Goal: Information Seeking & Learning: Learn about a topic

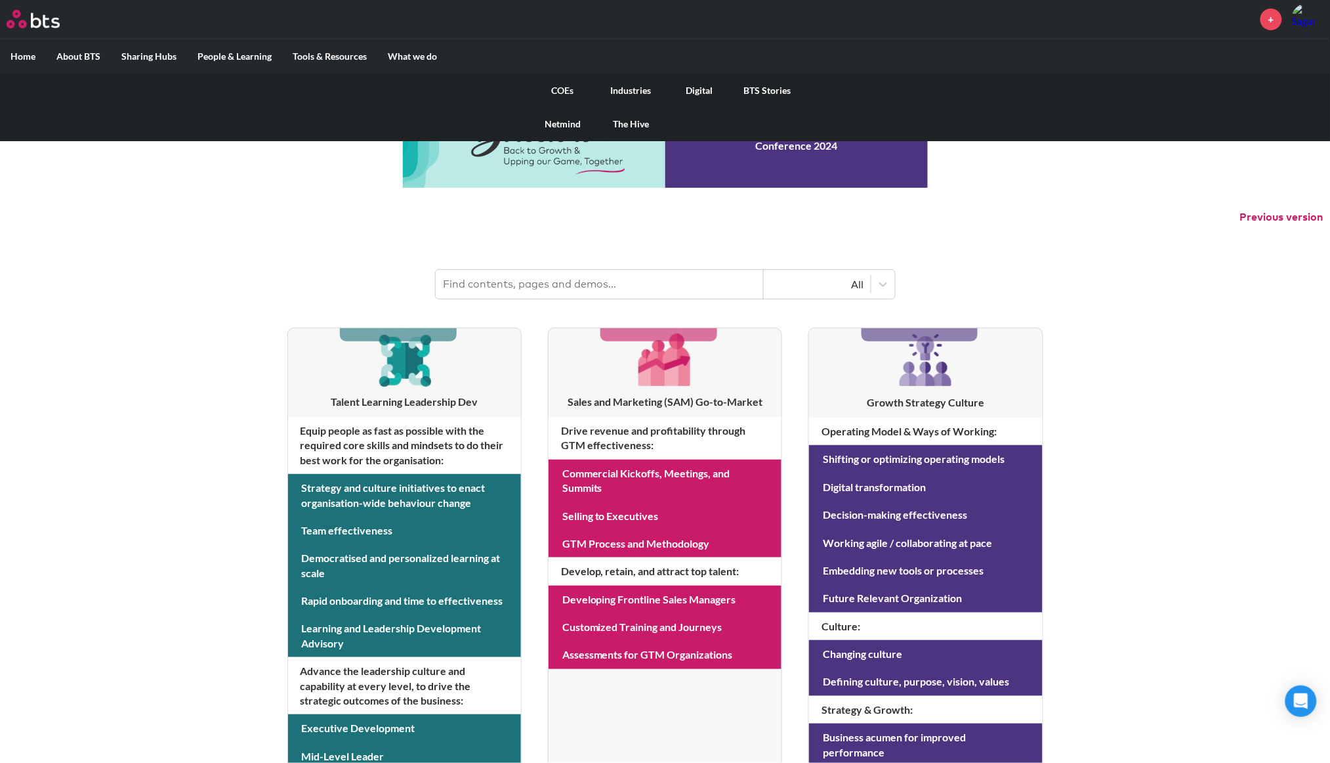
click at [416, 57] on label "What we do" at bounding box center [412, 56] width 70 height 34
click at [0, 0] on input "What we do" at bounding box center [0, 0] width 0 height 0
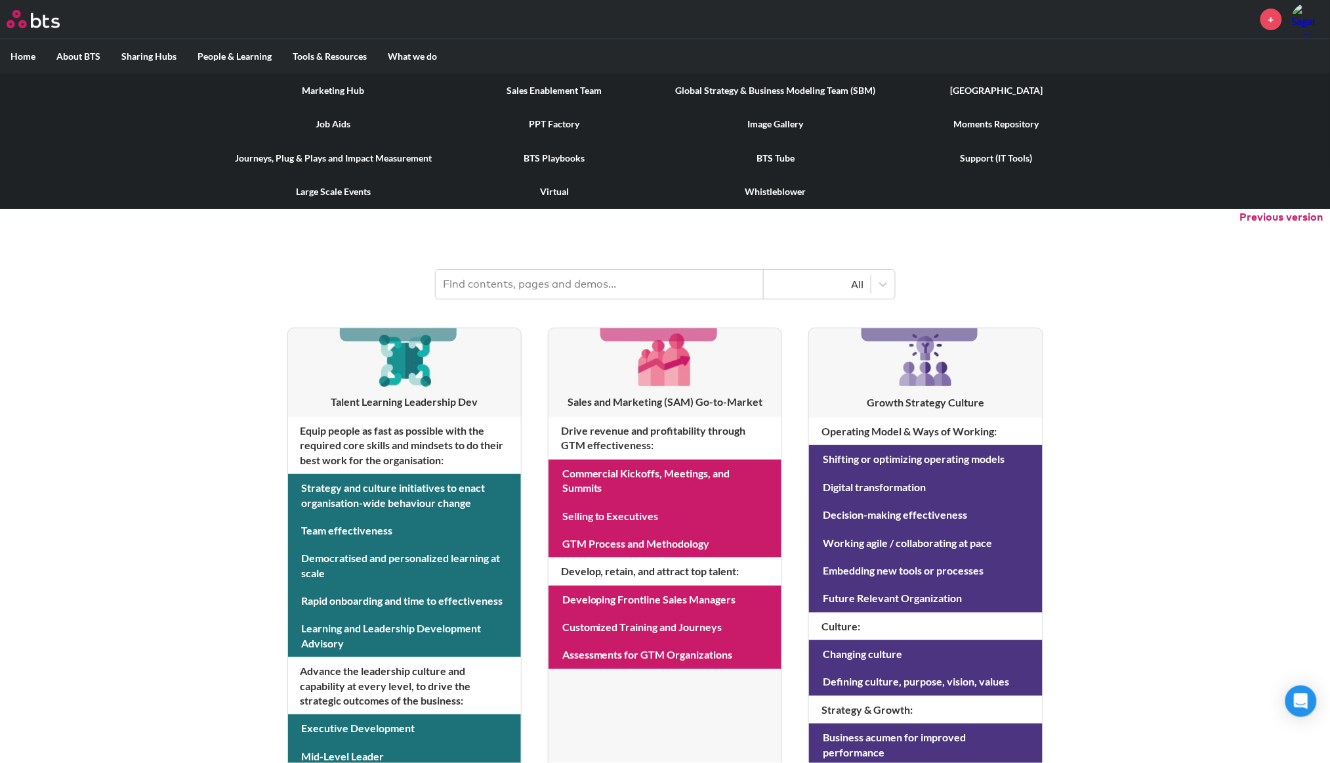
click at [1003, 96] on link "[GEOGRAPHIC_DATA]" at bounding box center [997, 90] width 221 height 34
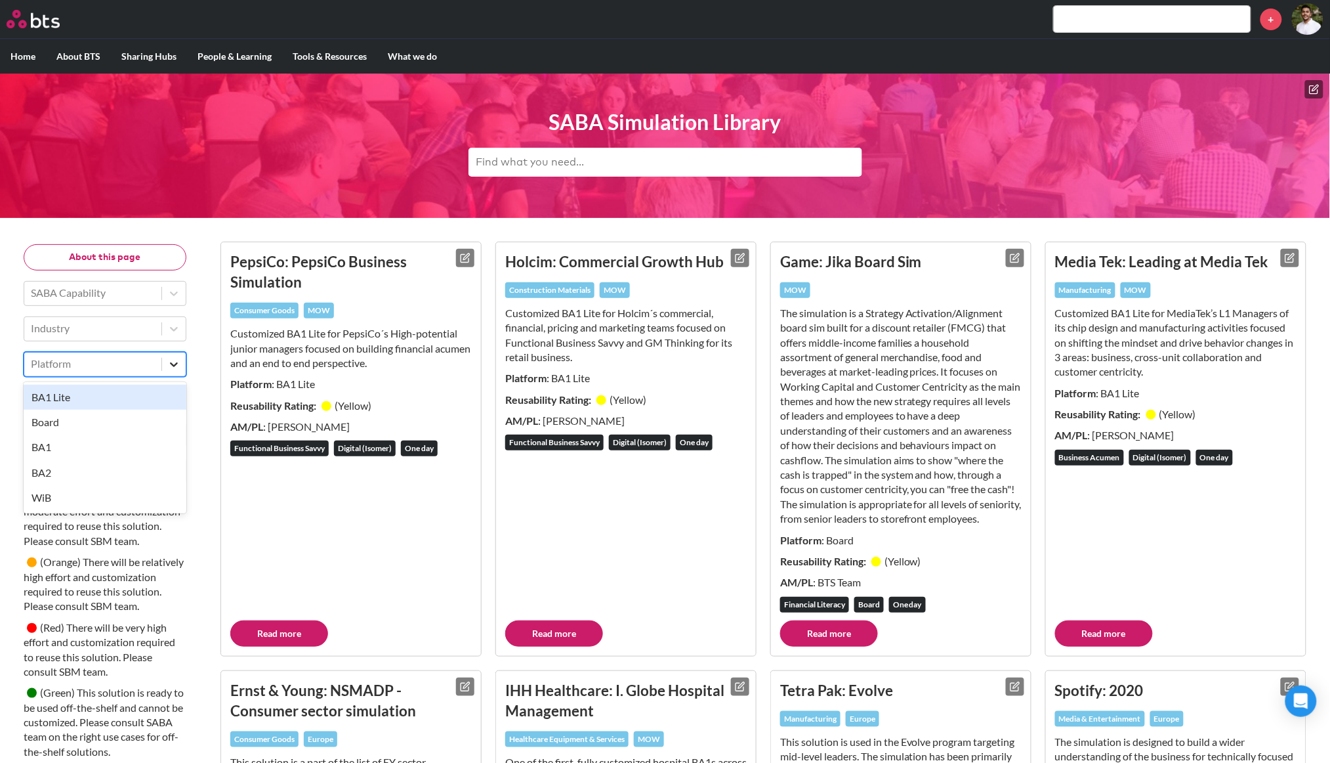
click at [171, 360] on icon at bounding box center [173, 364] width 13 height 13
click at [81, 455] on div "BA1" at bounding box center [105, 446] width 163 height 25
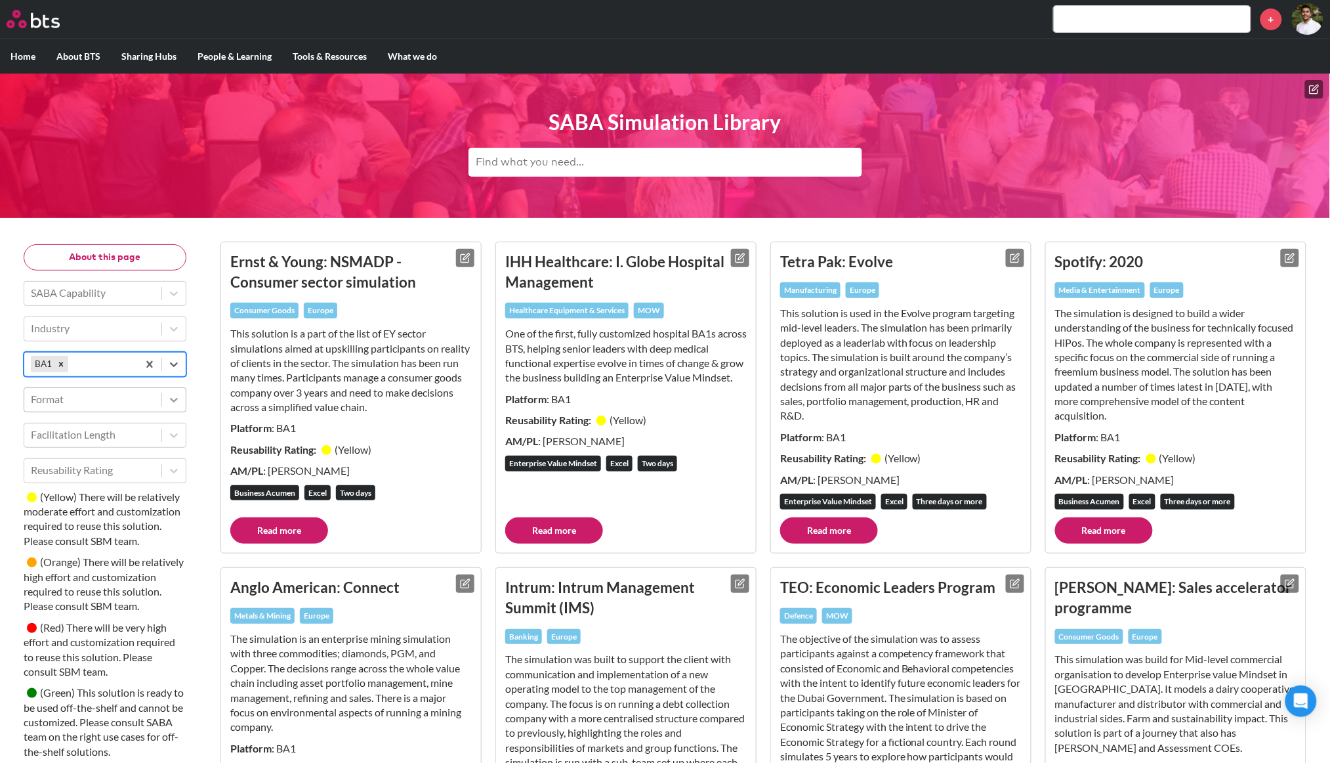
click at [169, 397] on icon at bounding box center [173, 399] width 13 height 13
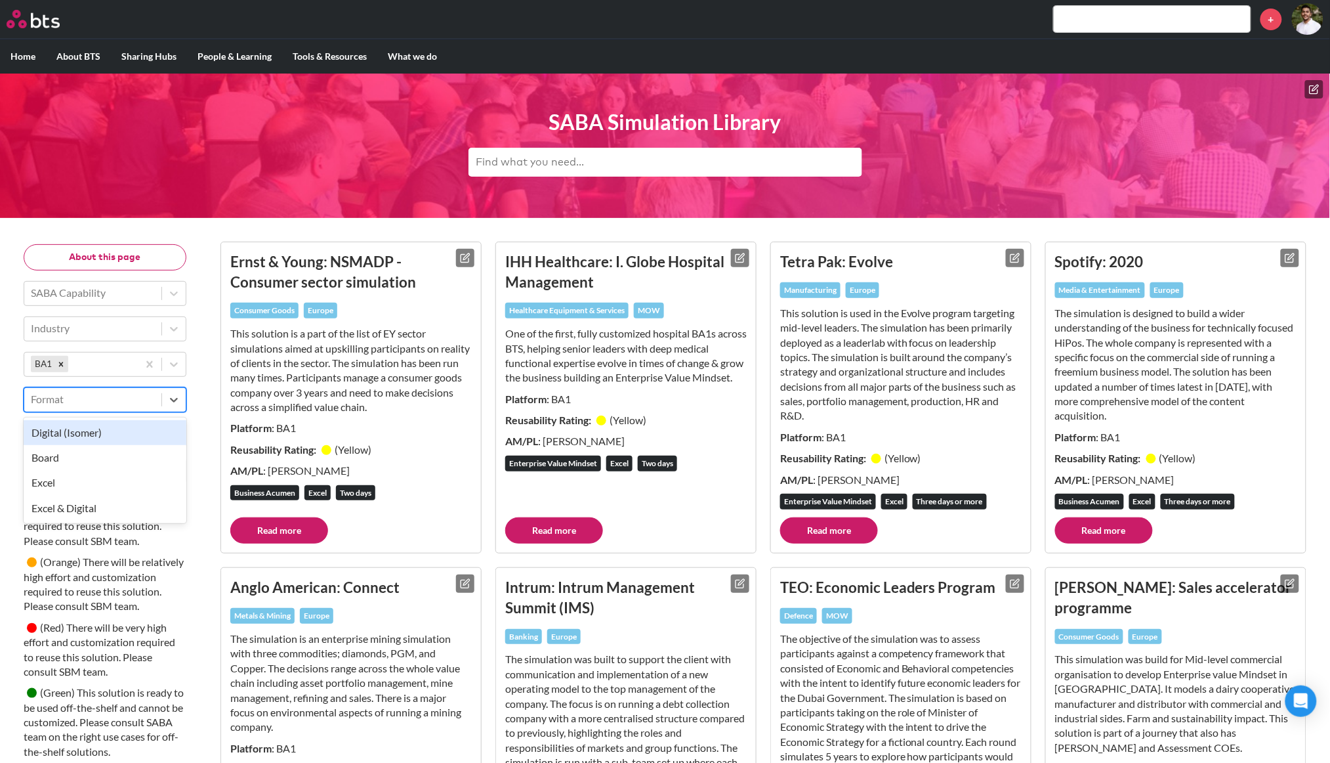
click at [130, 434] on div "Digital (Isomer)" at bounding box center [105, 432] width 163 height 25
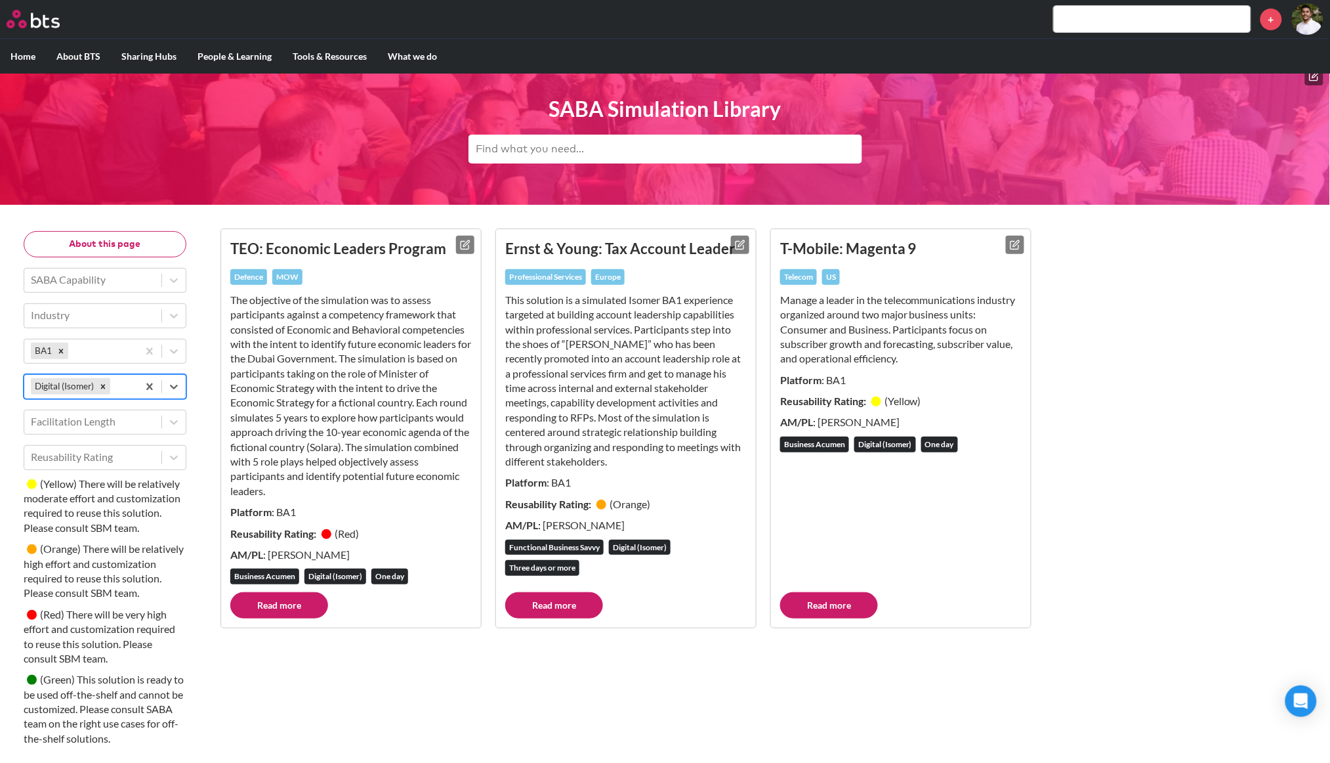
scroll to position [9, 0]
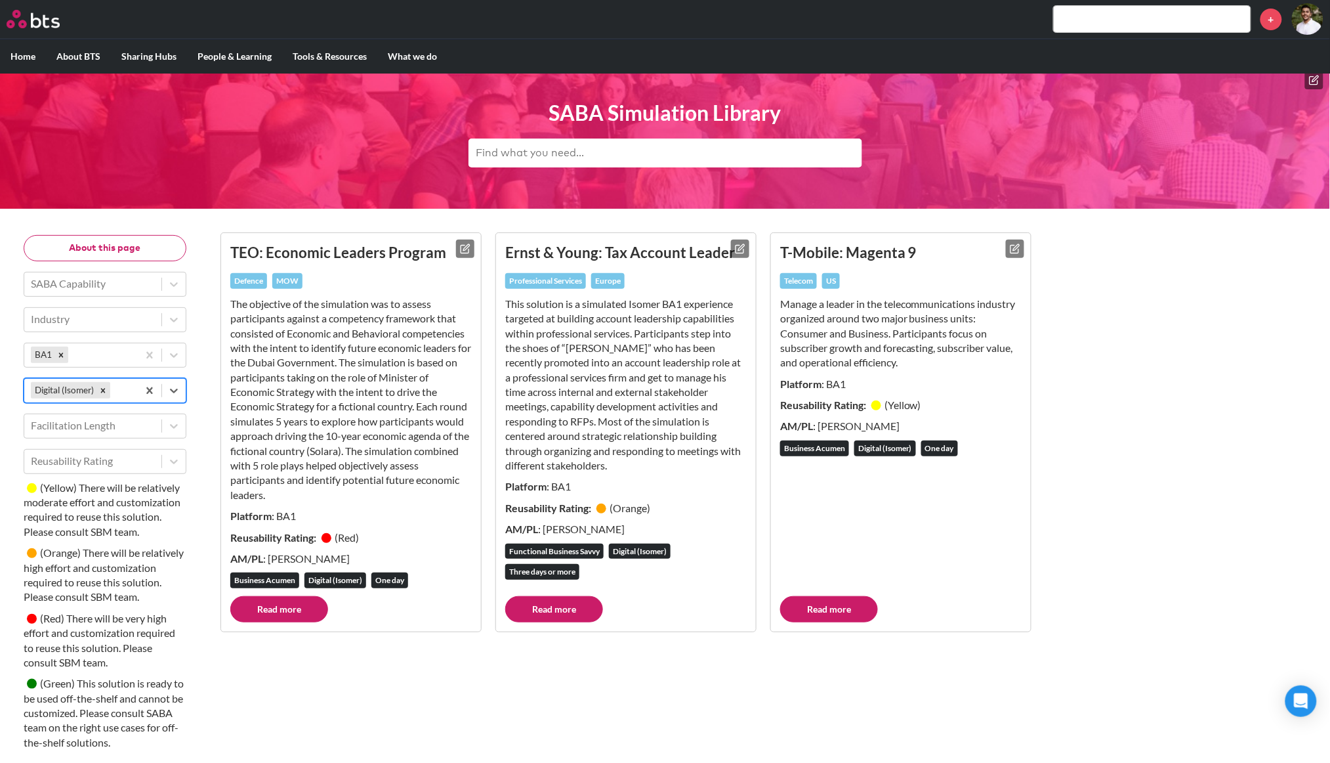
click at [841, 610] on link "Read more" at bounding box center [829, 609] width 98 height 26
click at [266, 610] on link "Read more" at bounding box center [279, 609] width 98 height 26
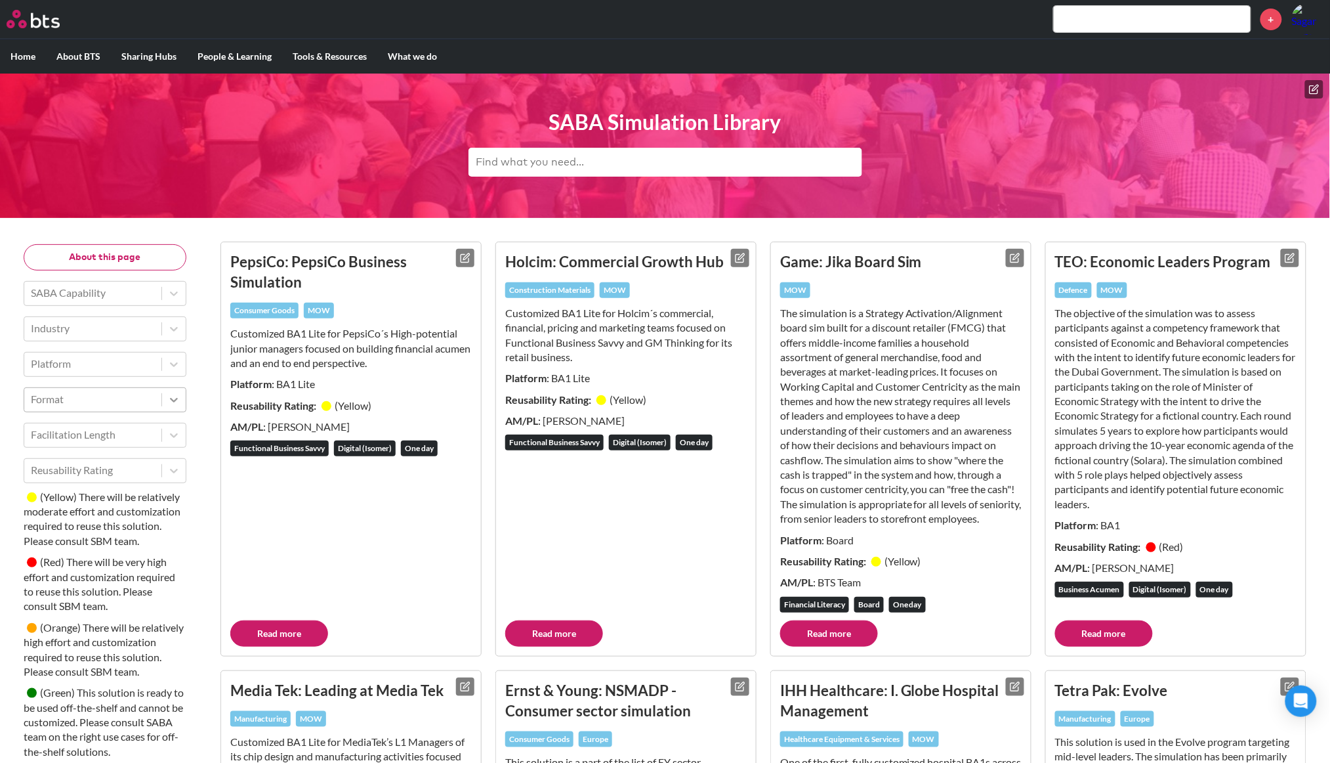
click at [173, 408] on div at bounding box center [174, 400] width 24 height 24
click at [123, 517] on div "Excel & Digital" at bounding box center [105, 507] width 163 height 25
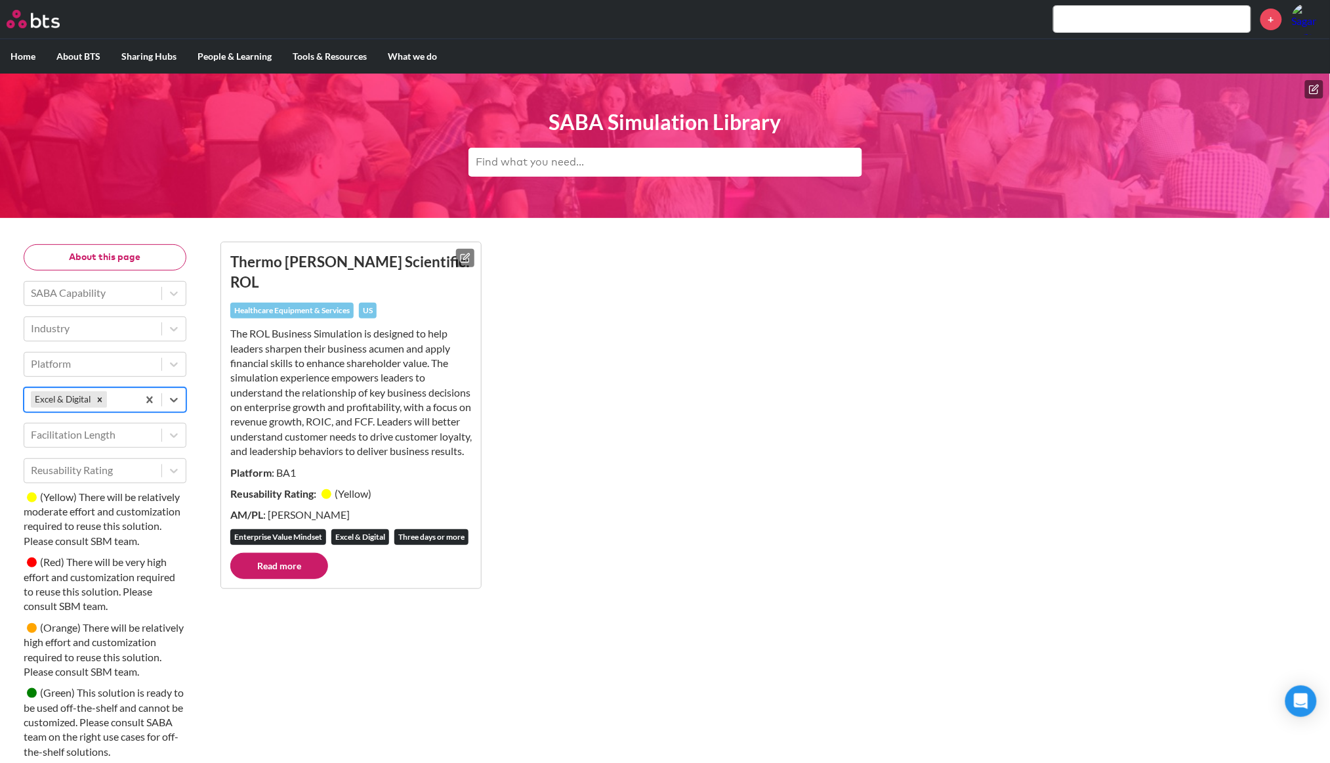
click at [281, 579] on link "Read more" at bounding box center [279, 566] width 98 height 26
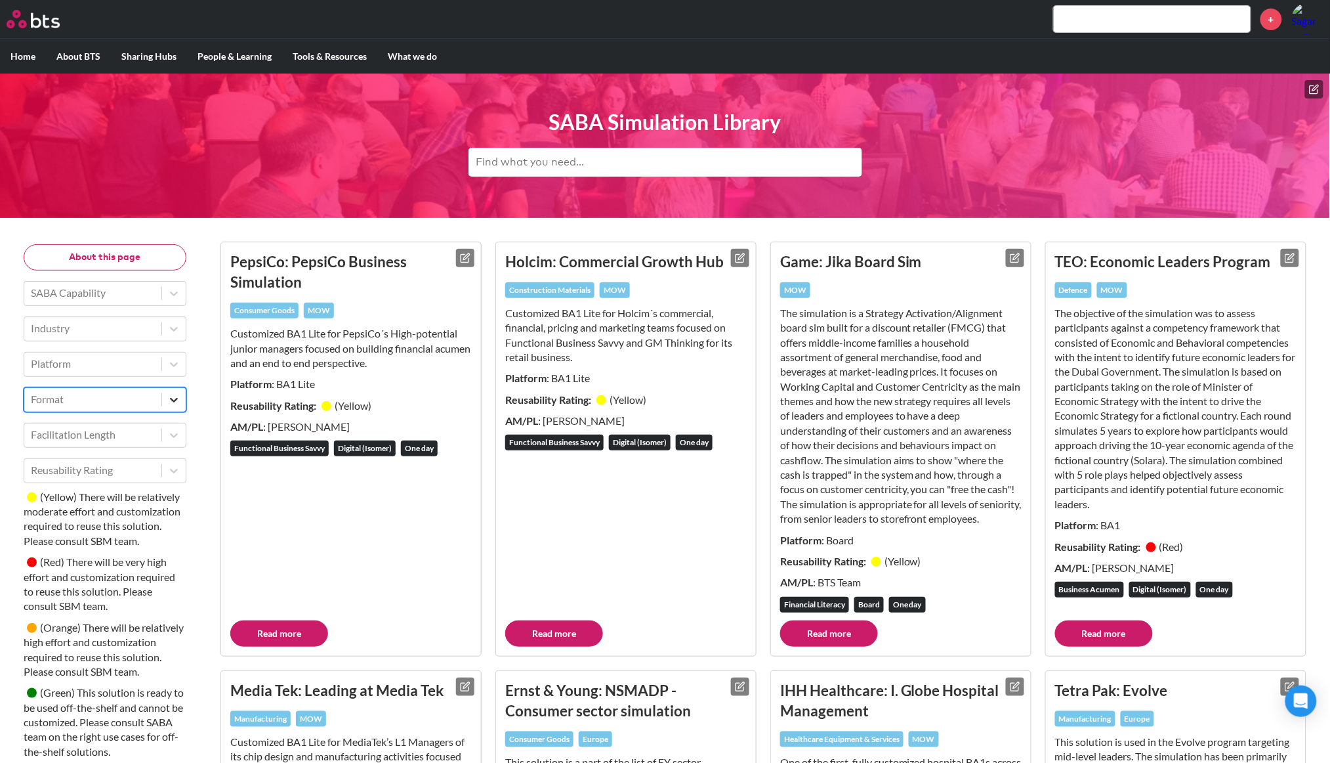
click at [171, 408] on div at bounding box center [174, 400] width 24 height 24
click at [137, 434] on div "Digital (Isomer)" at bounding box center [105, 432] width 163 height 25
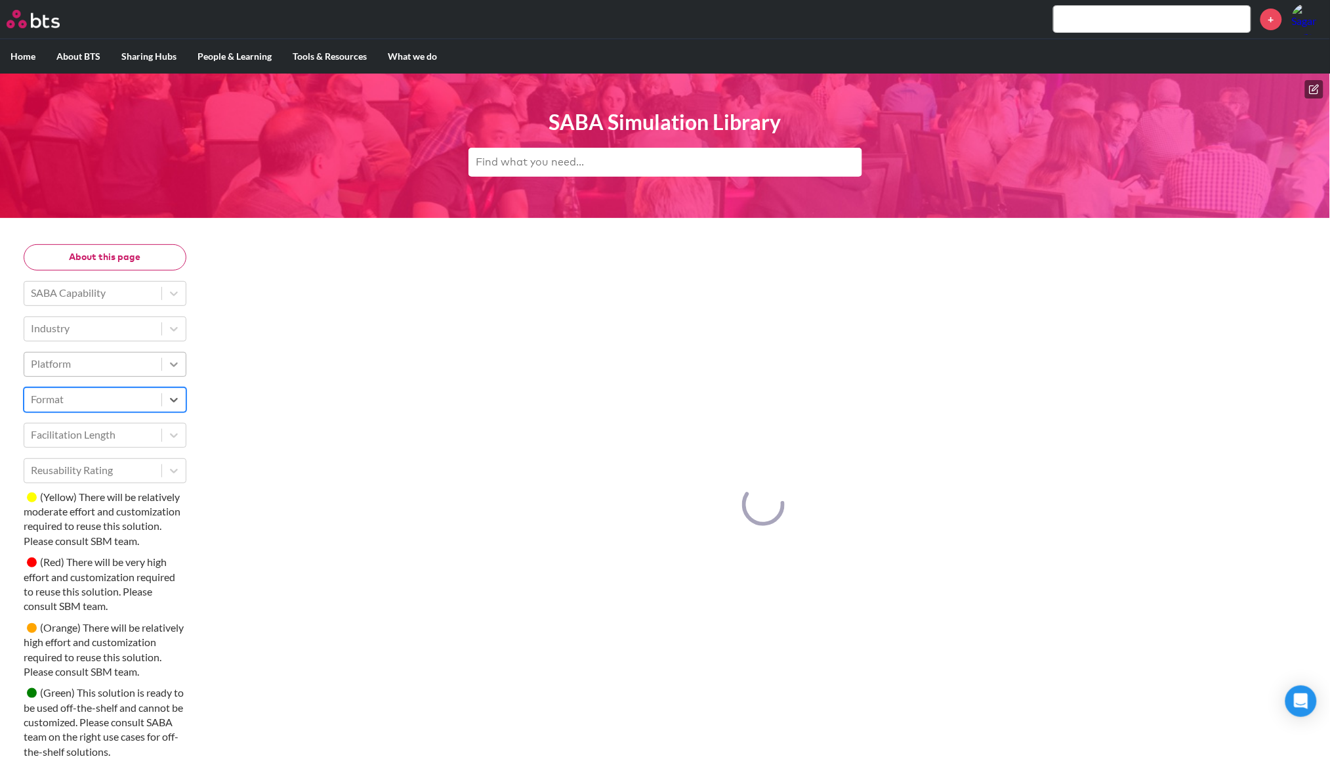
click at [165, 361] on div at bounding box center [174, 364] width 24 height 24
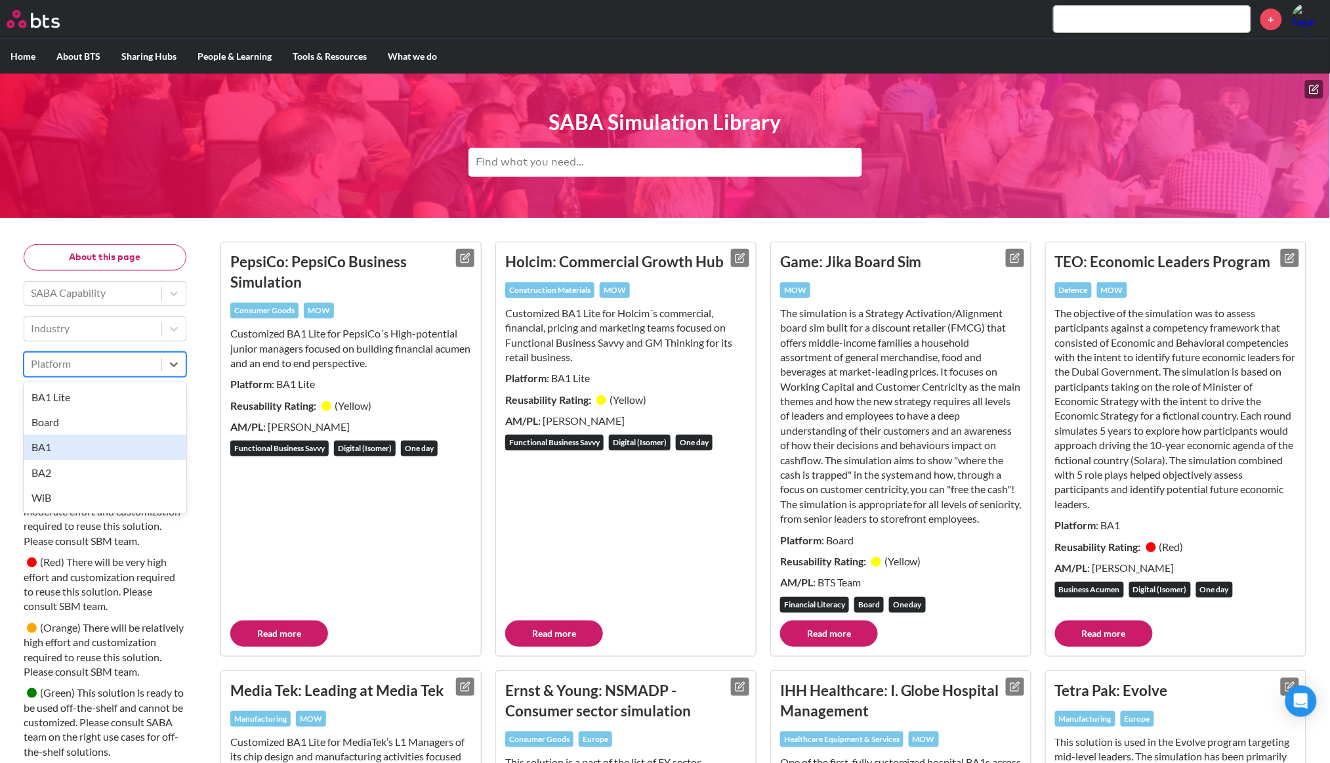
click at [112, 452] on div "BA1" at bounding box center [105, 446] width 163 height 25
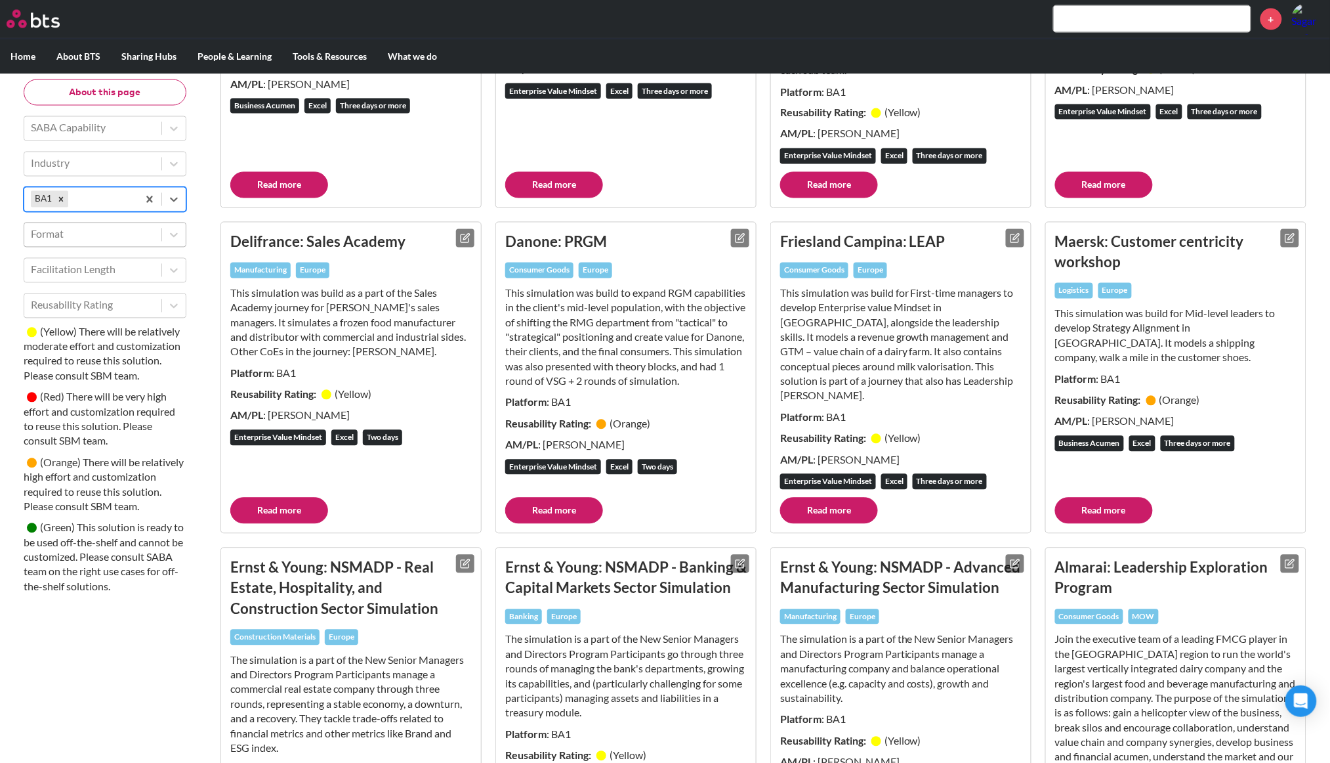
scroll to position [814, 0]
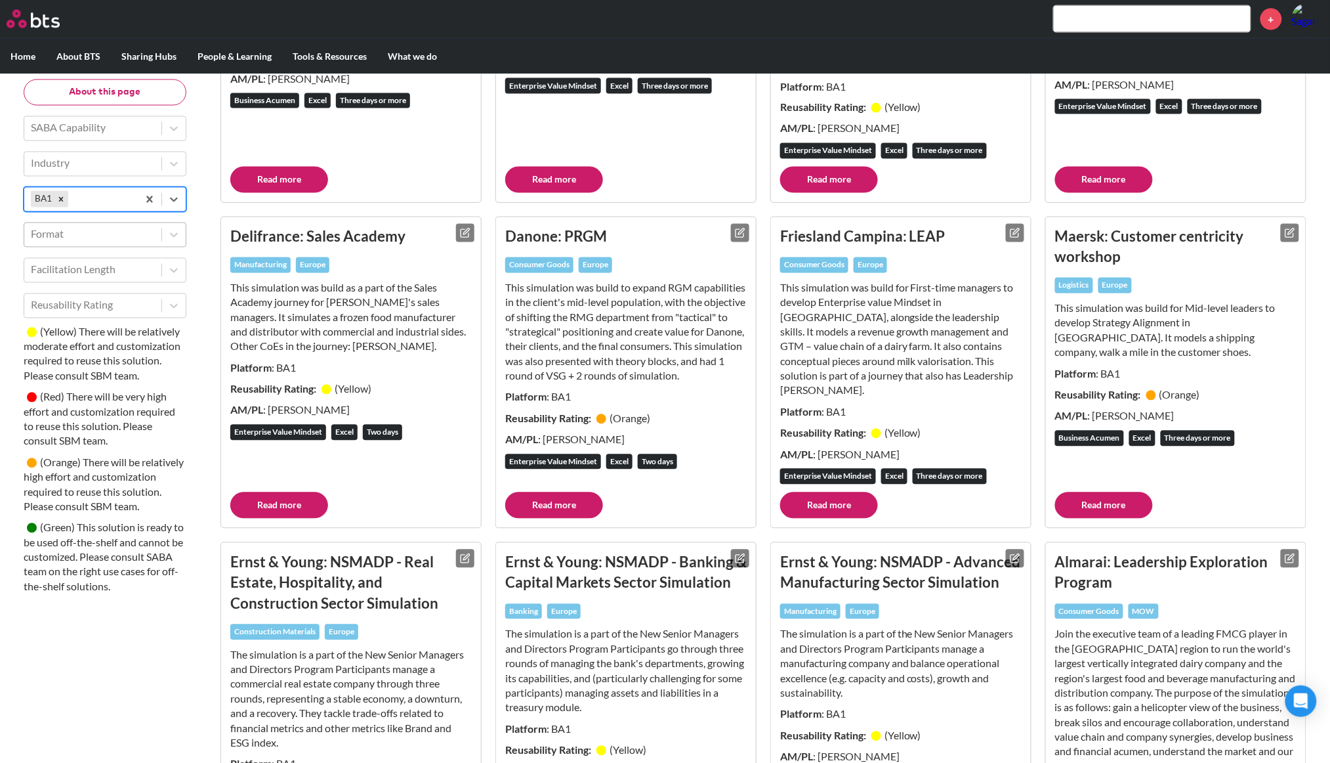
click at [564, 509] on link "Read more" at bounding box center [554, 505] width 98 height 26
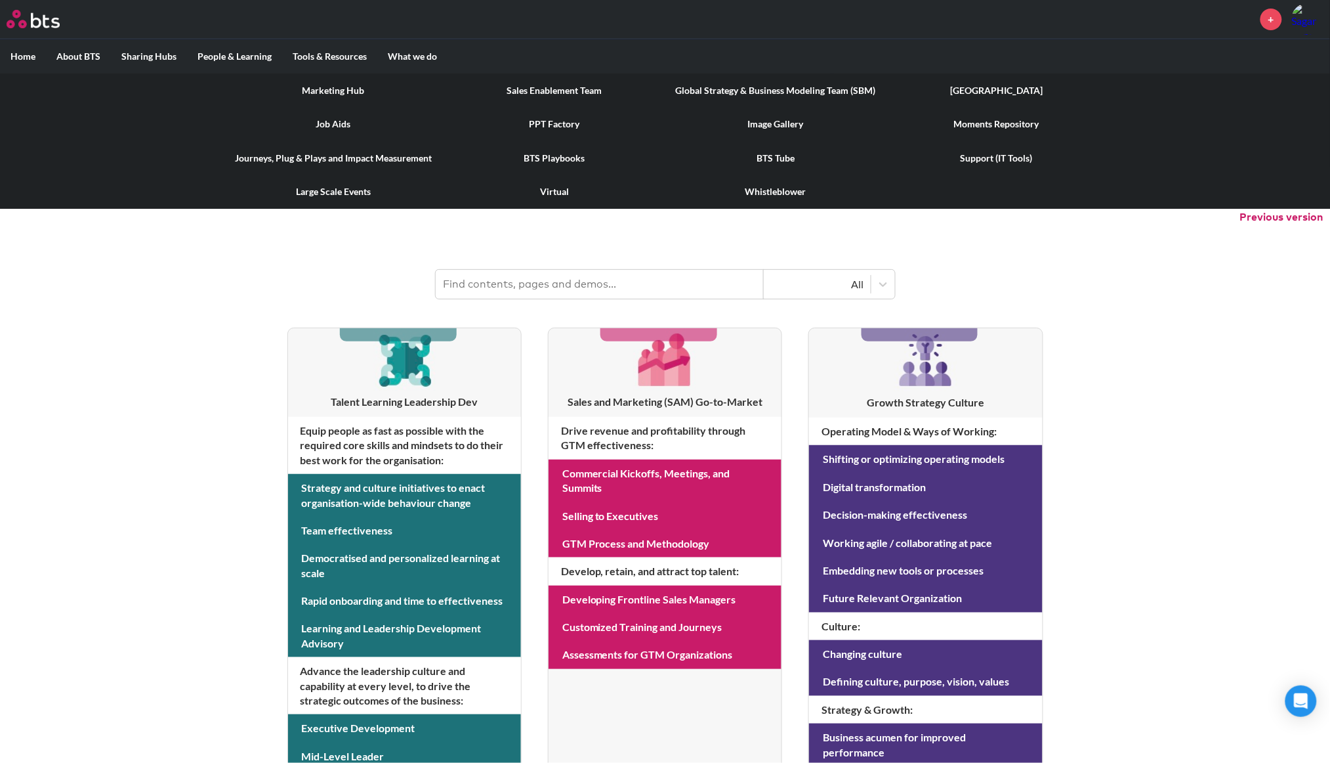
click at [1002, 96] on link "[GEOGRAPHIC_DATA]" at bounding box center [997, 90] width 221 height 34
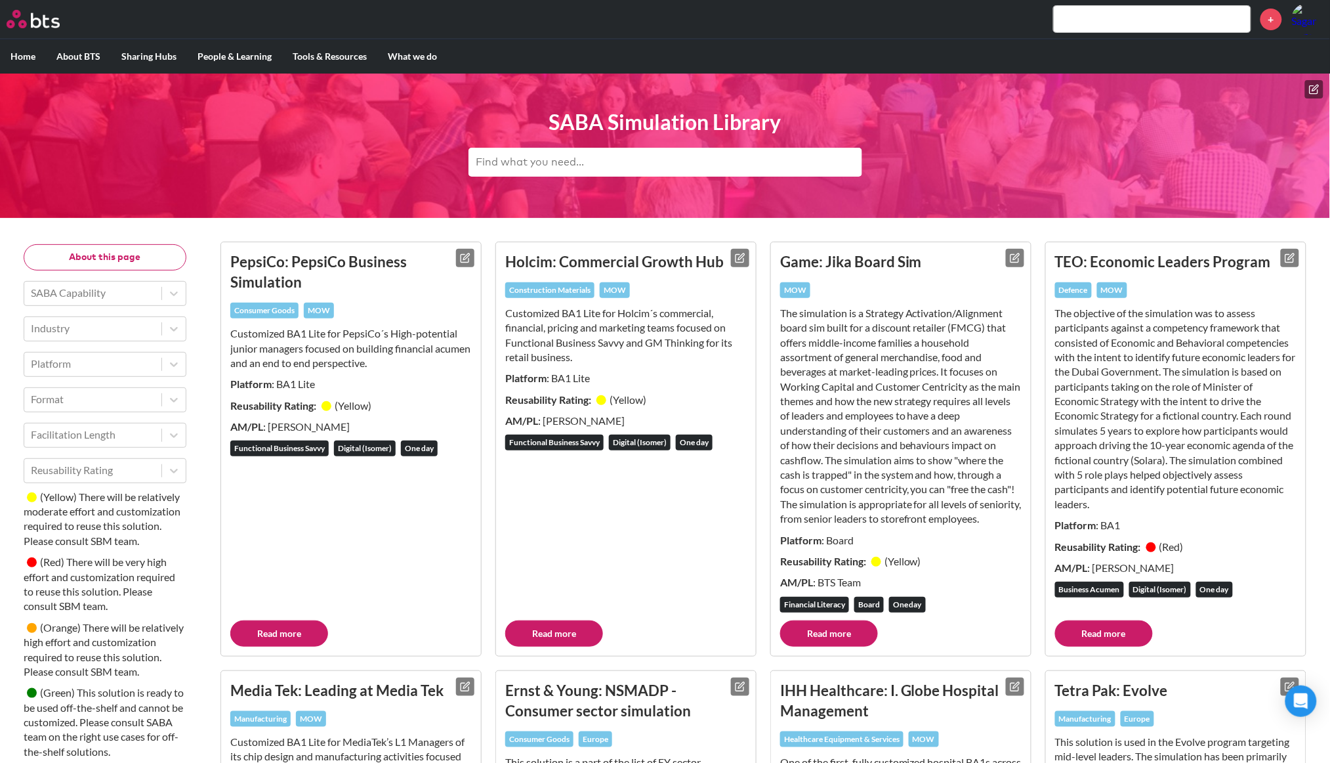
click at [142, 335] on div at bounding box center [93, 328] width 124 height 17
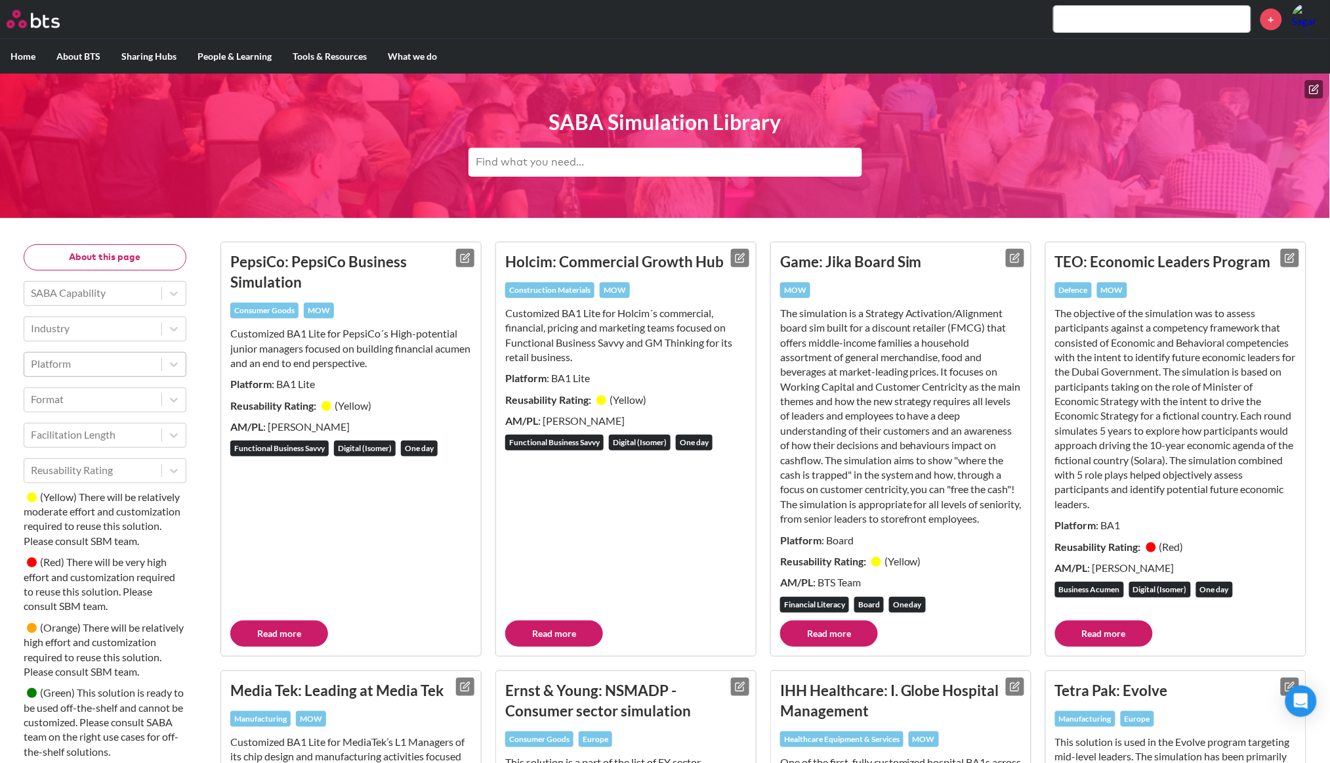
click at [150, 373] on div "Platform" at bounding box center [92, 363] width 137 height 22
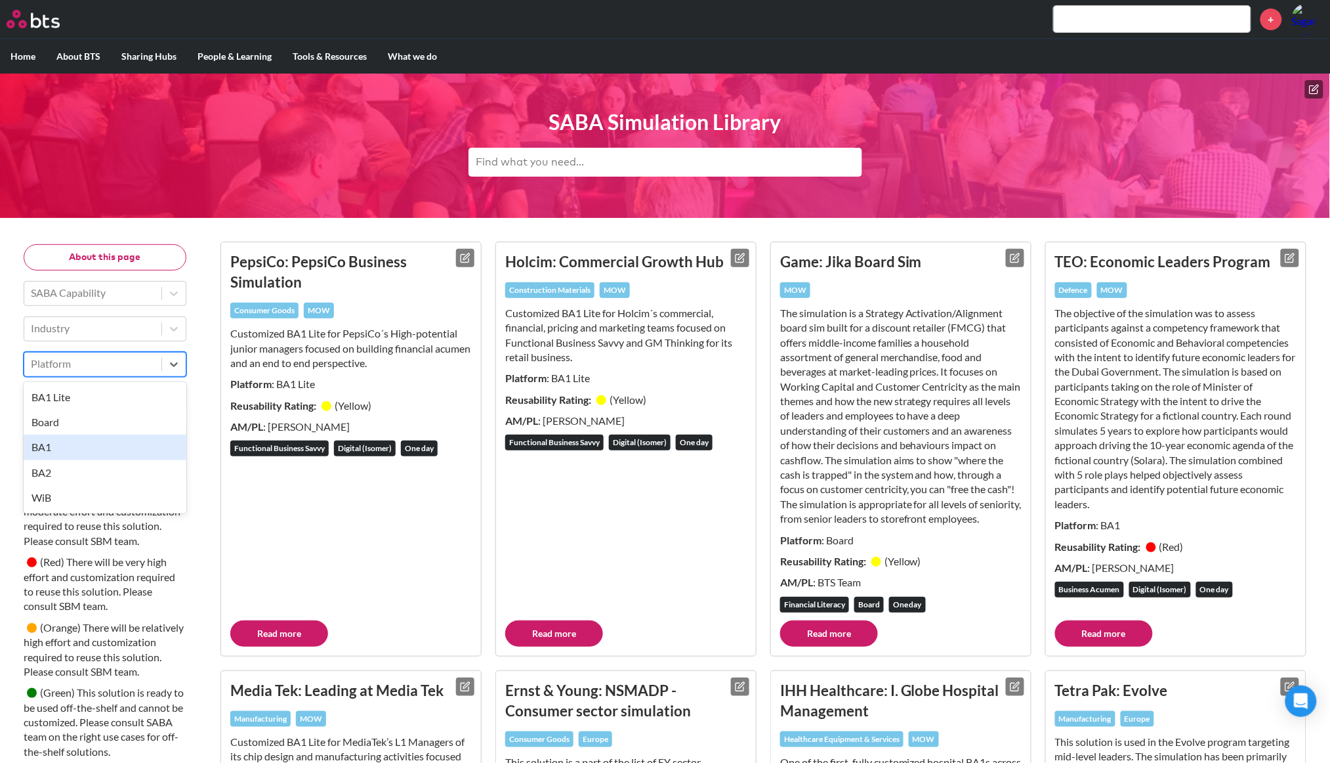
click at [129, 453] on div "BA1" at bounding box center [105, 446] width 163 height 25
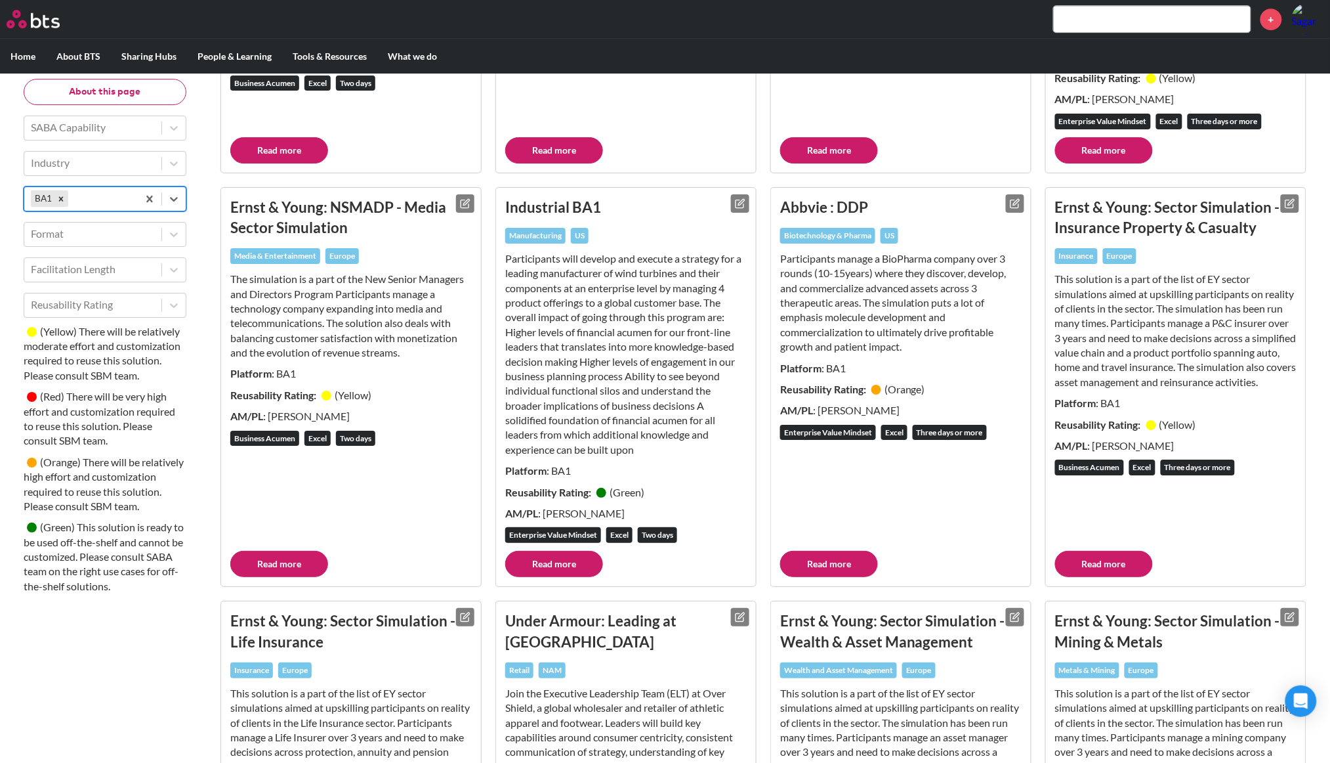
scroll to position [1560, 0]
click at [572, 558] on link "Read more" at bounding box center [554, 563] width 98 height 26
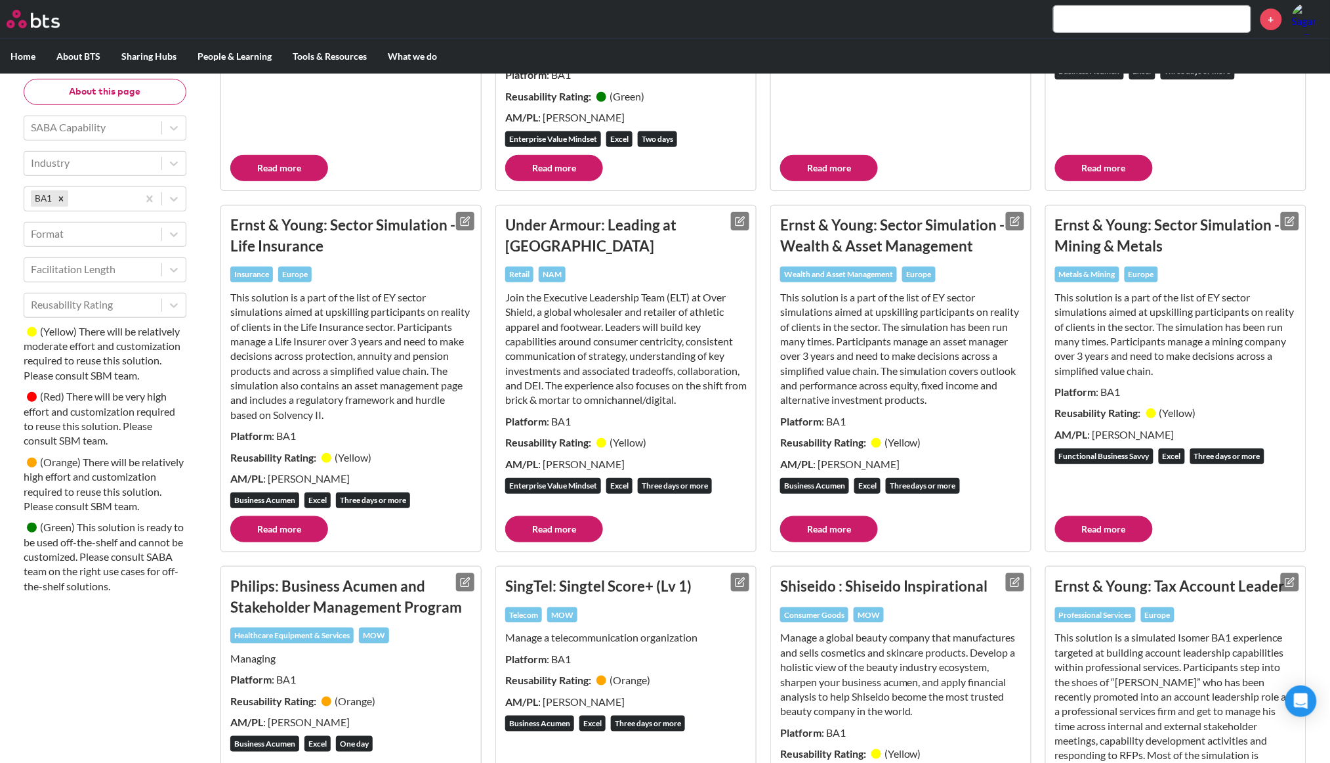
scroll to position [1955, 0]
click at [541, 538] on link "Read more" at bounding box center [554, 529] width 98 height 26
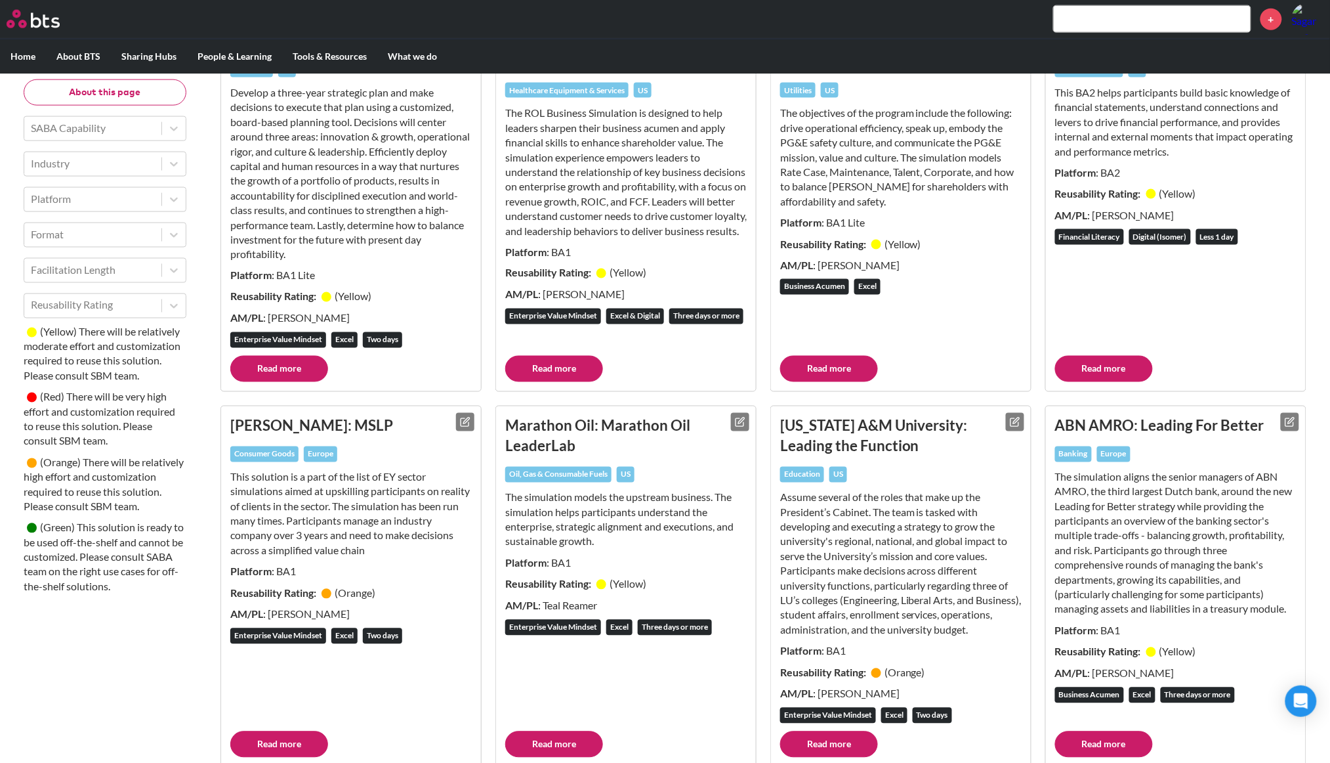
scroll to position [4124, 0]
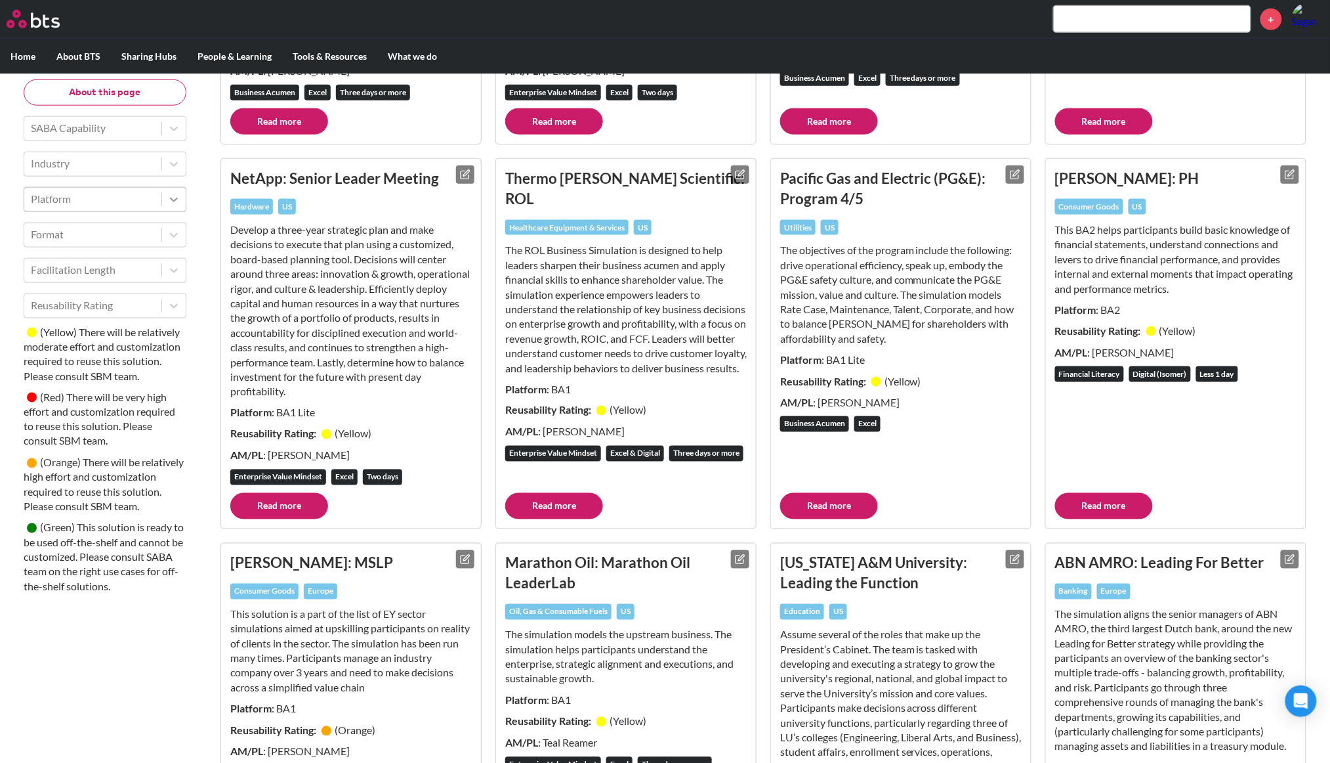
click at [173, 198] on icon at bounding box center [173, 198] width 13 height 13
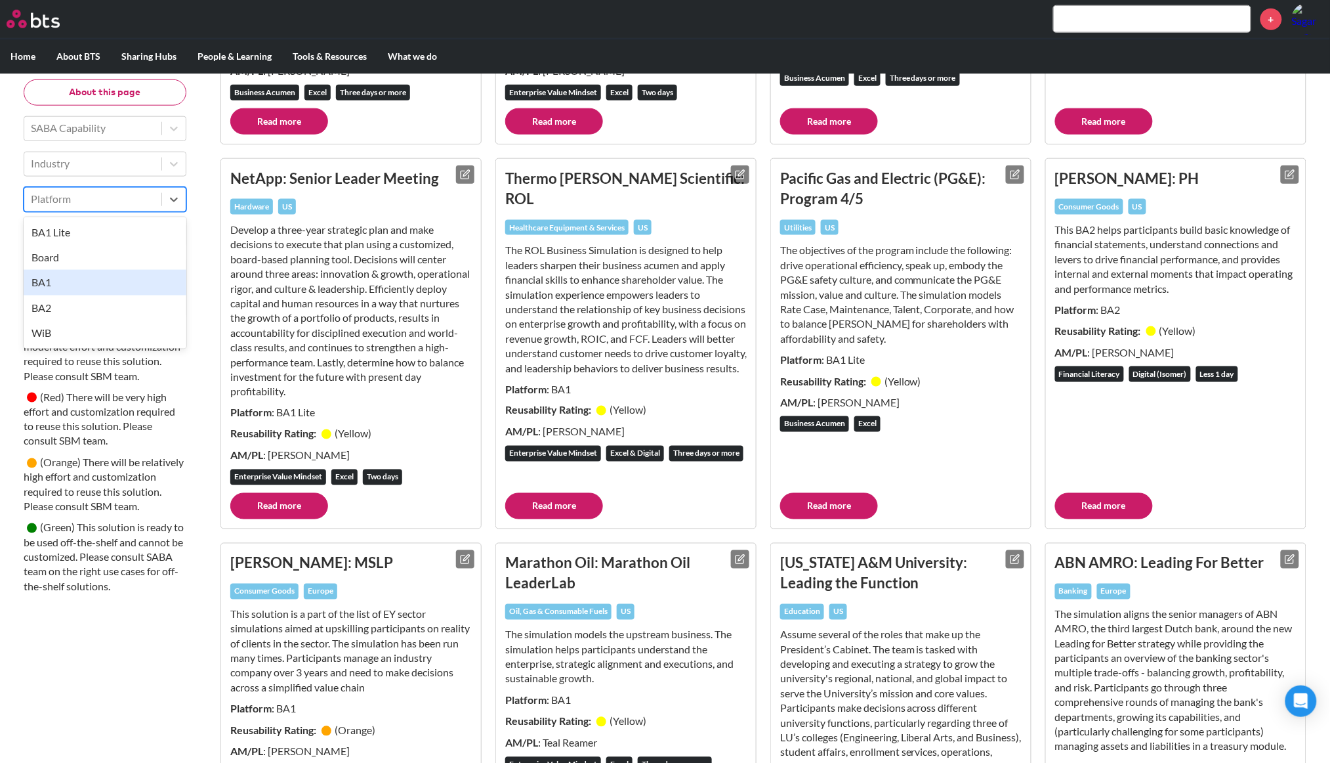
click at [134, 280] on div "BA1" at bounding box center [105, 282] width 163 height 25
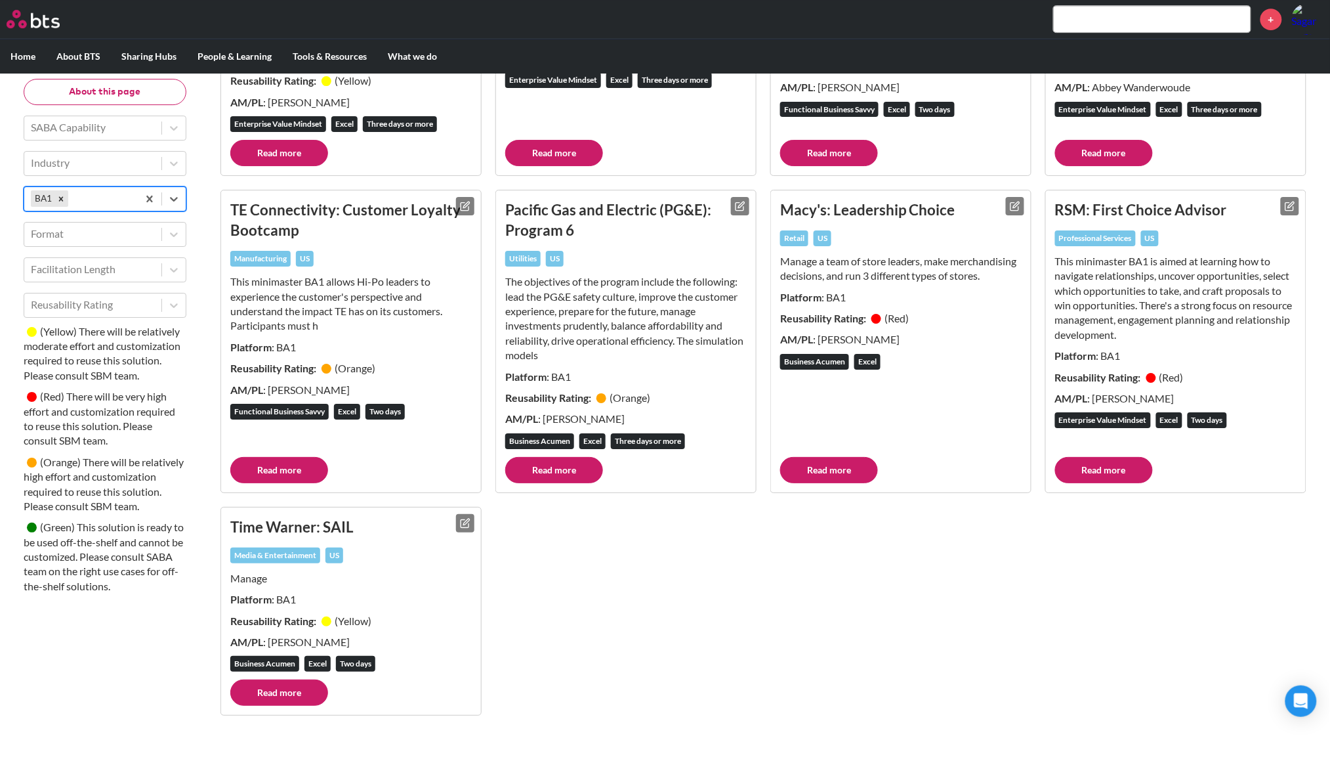
scroll to position [5211, 0]
